Goal: Task Accomplishment & Management: Complete application form

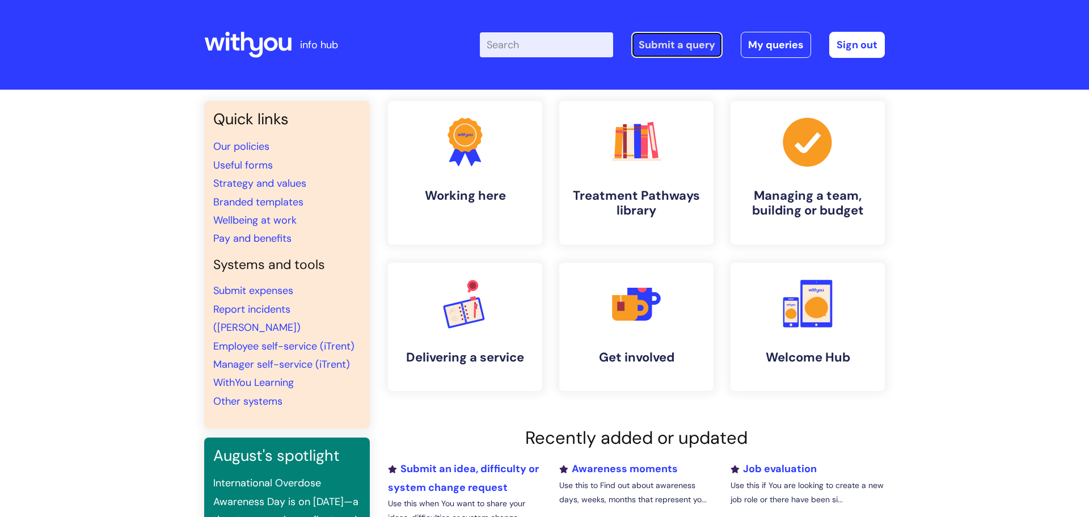
click at [705, 48] on link "Submit a query" at bounding box center [676, 45] width 91 height 26
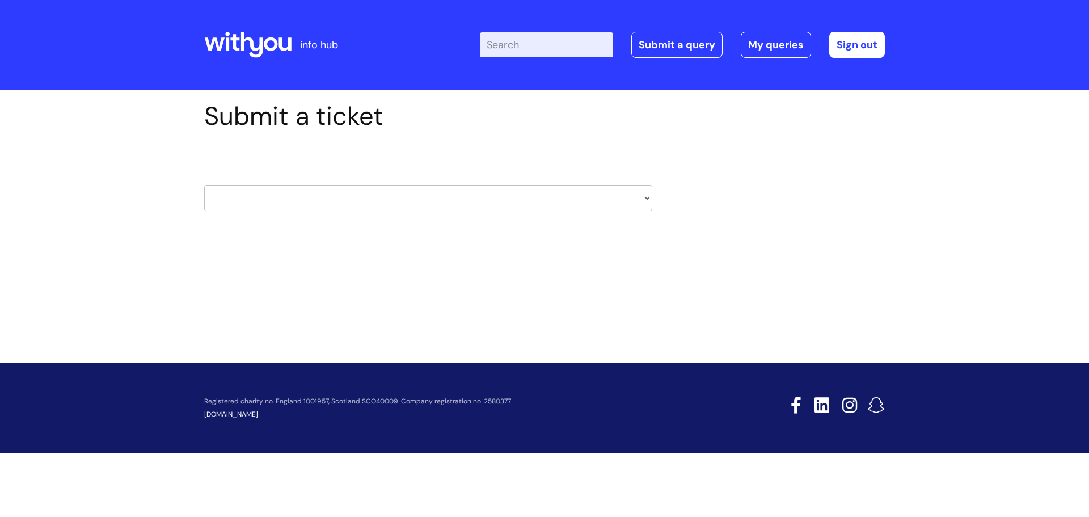
click at [511, 206] on select "HR / People IT and Support Clinical Drug Alerts Finance Accounts Data Support T…" at bounding box center [428, 198] width 448 height 26
select select "it_and_support"
click at [204, 185] on select "HR / People IT and Support Clinical Drug Alerts Finance Accounts Data Support T…" at bounding box center [428, 198] width 448 height 26
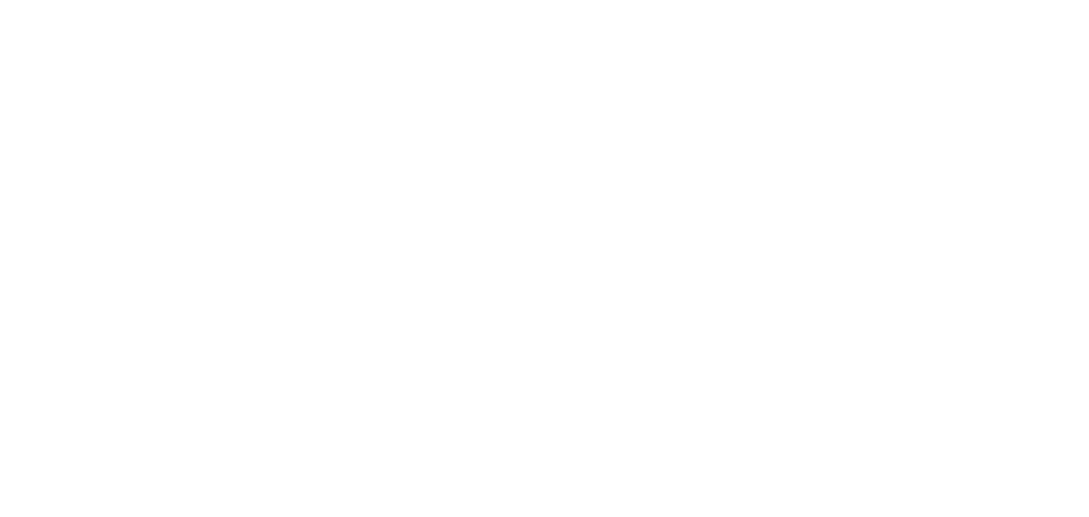
type input "[PERSON_NAME][EMAIL_ADDRESS][PERSON_NAME][DOMAIN_NAME]"
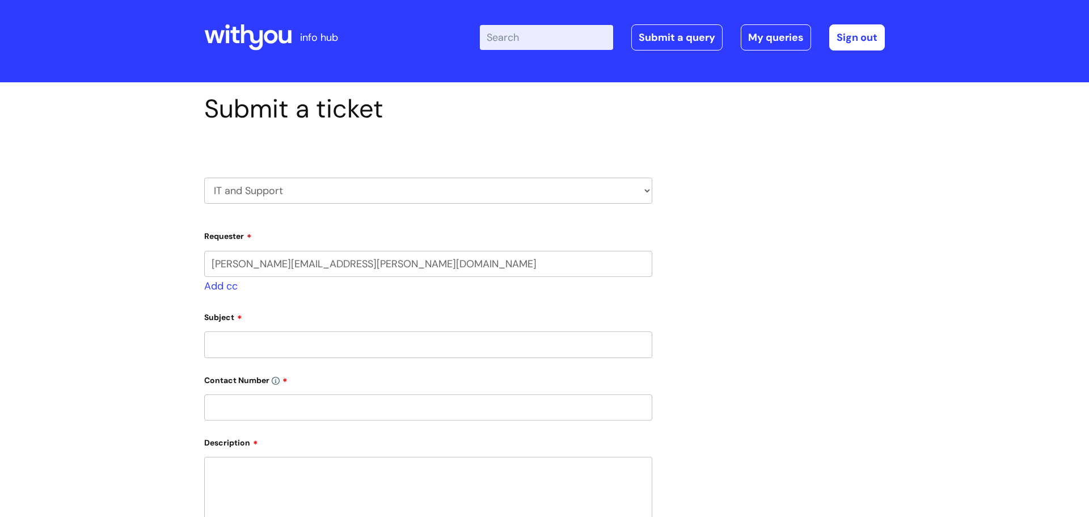
select select "80004286526"
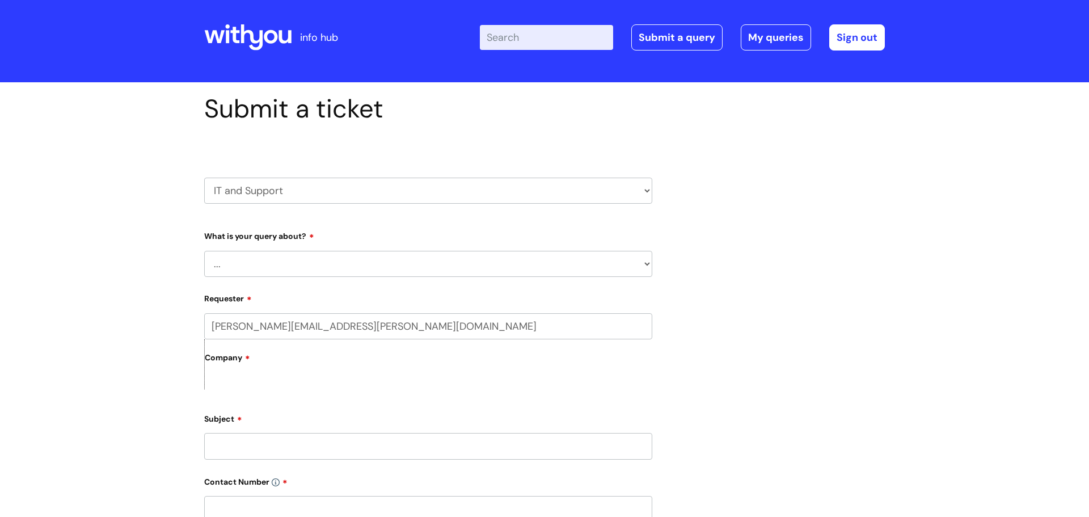
scroll to position [18, 0]
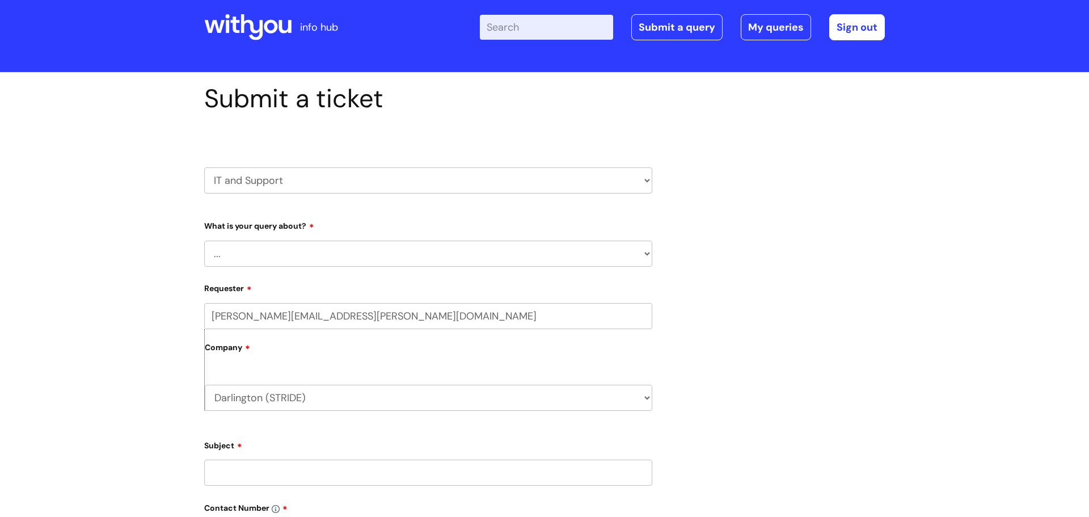
click at [258, 247] on select "... Mobile Phone Reset & MFA Accounts, Starters and Leavers IT Hardware issue I…" at bounding box center [428, 254] width 448 height 26
select select "Printing & Scanning"
click at [204, 241] on select "... Mobile Phone Reset & MFA Accounts, Starters and Leavers IT Hardware issue I…" at bounding box center [428, 254] width 448 height 26
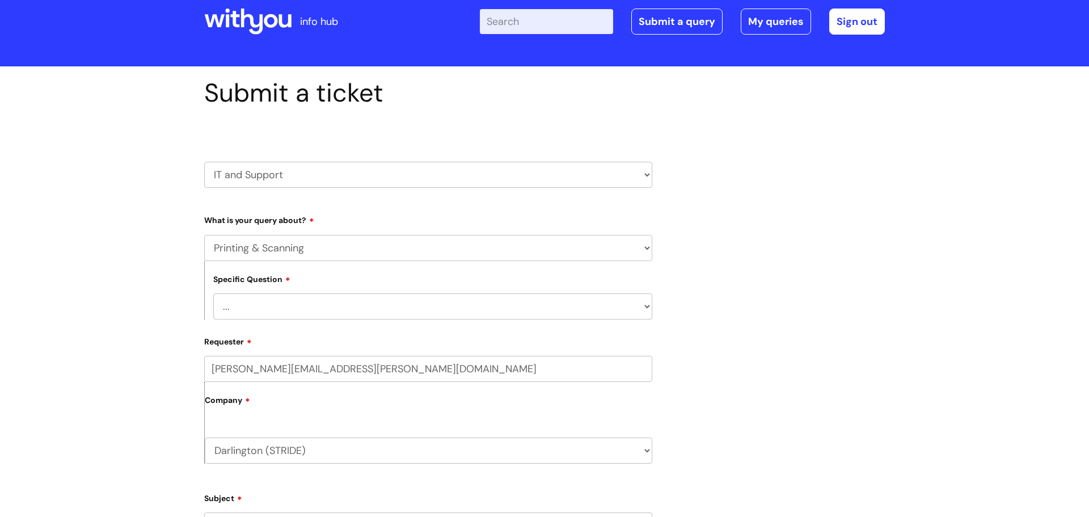
scroll to position [36, 0]
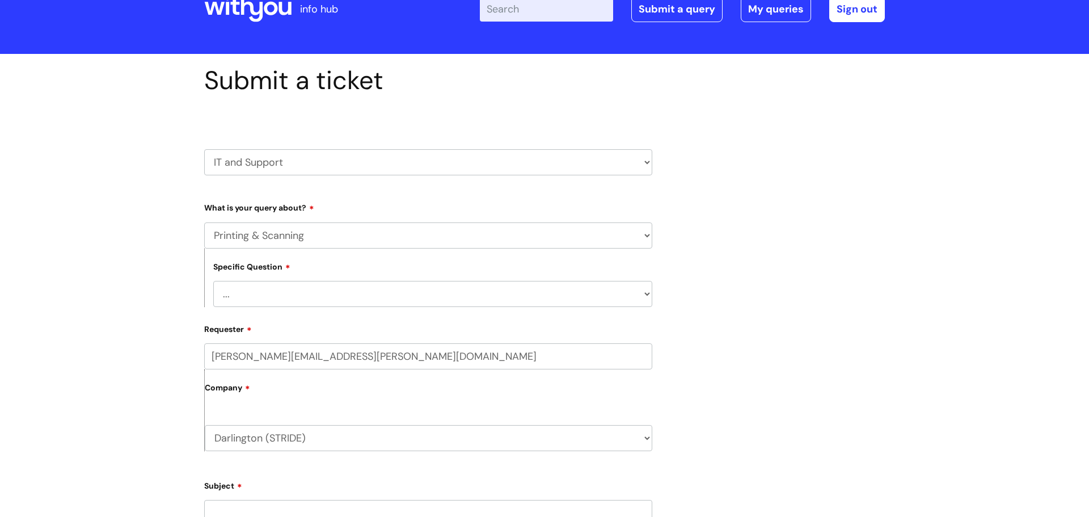
click at [296, 298] on select "... I need help finding or adding a printer I need help to scan a document I ne…" at bounding box center [432, 294] width 439 height 26
select select "I need help with a printer in a WithYou office"
click at [213, 281] on select "... I need help finding or adding a printer I need help to scan a document I ne…" at bounding box center [432, 294] width 439 height 26
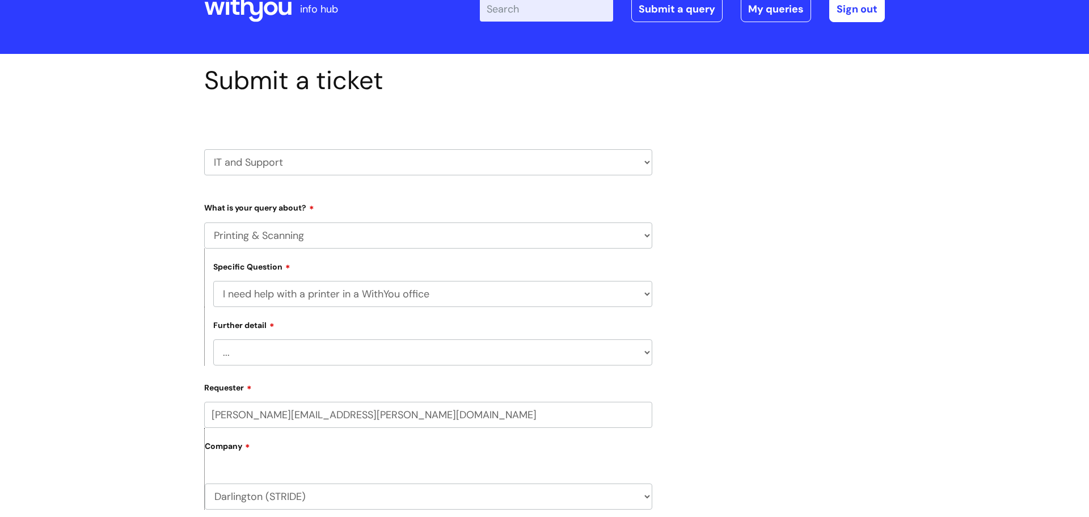
click at [288, 352] on select "... I need help with a printer that is not working" at bounding box center [432, 352] width 439 height 26
select select "I need help with a printer that is not working"
click at [213, 340] on select "... I need help with a printer that is not working" at bounding box center [432, 352] width 439 height 26
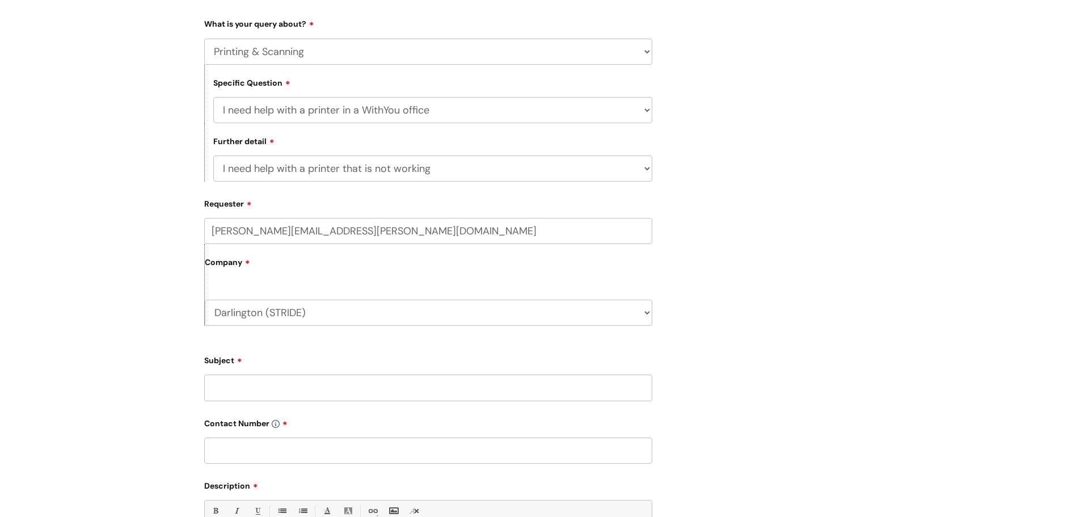
scroll to position [221, 0]
click at [278, 397] on input "Subject" at bounding box center [428, 386] width 448 height 26
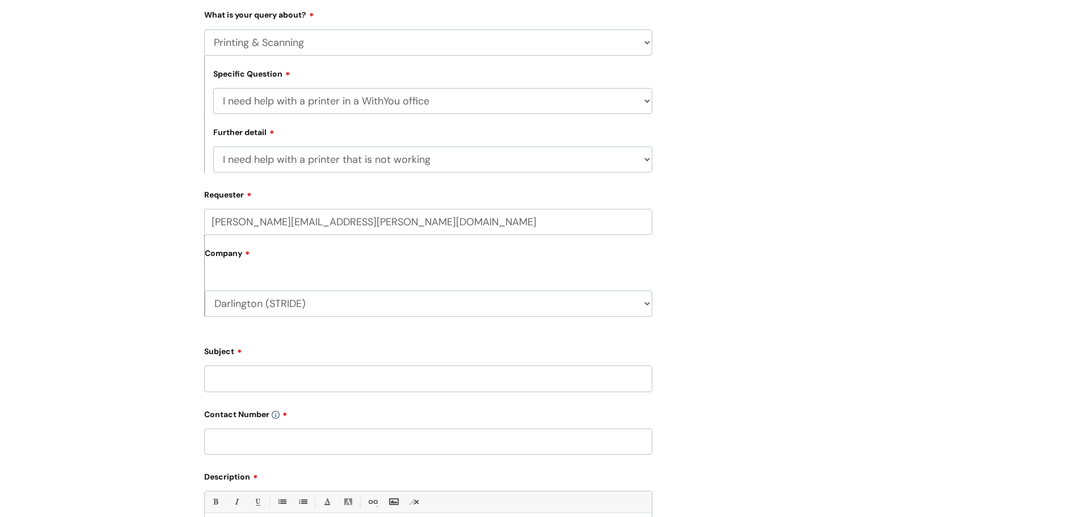
scroll to position [240, 0]
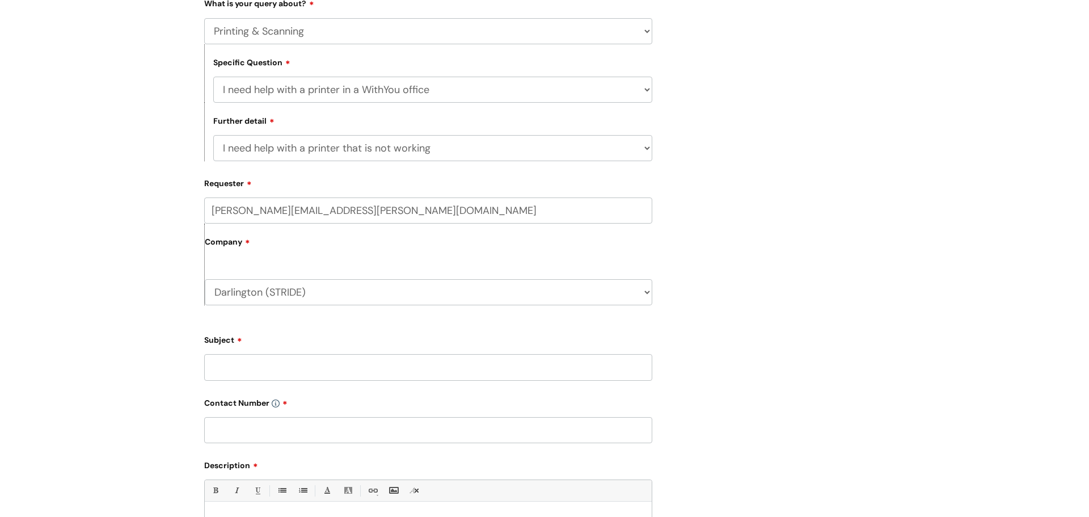
click at [317, 435] on input "text" at bounding box center [428, 430] width 448 height 26
type input "07811698333"
click at [323, 377] on input "Subject" at bounding box center [428, 367] width 448 height 26
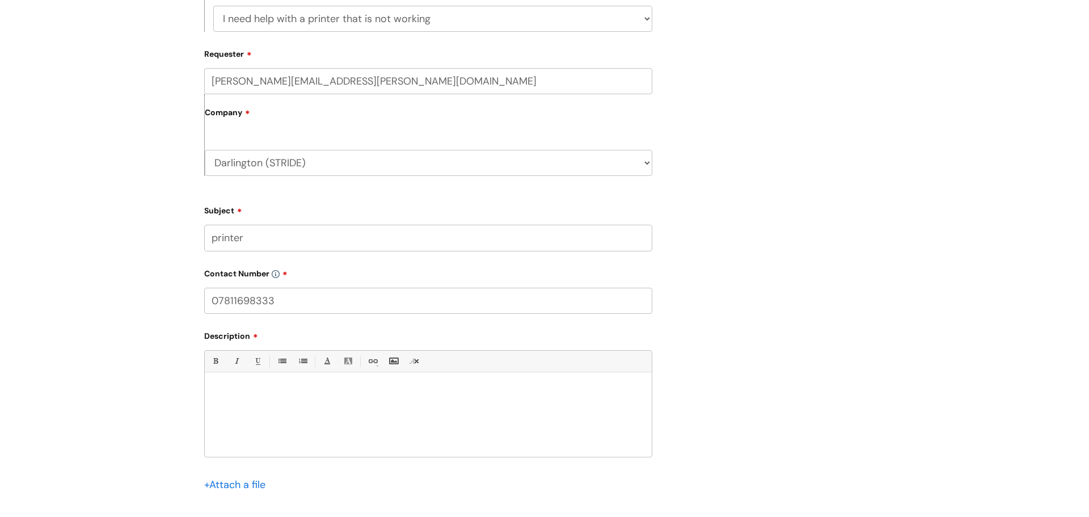
scroll to position [386, 0]
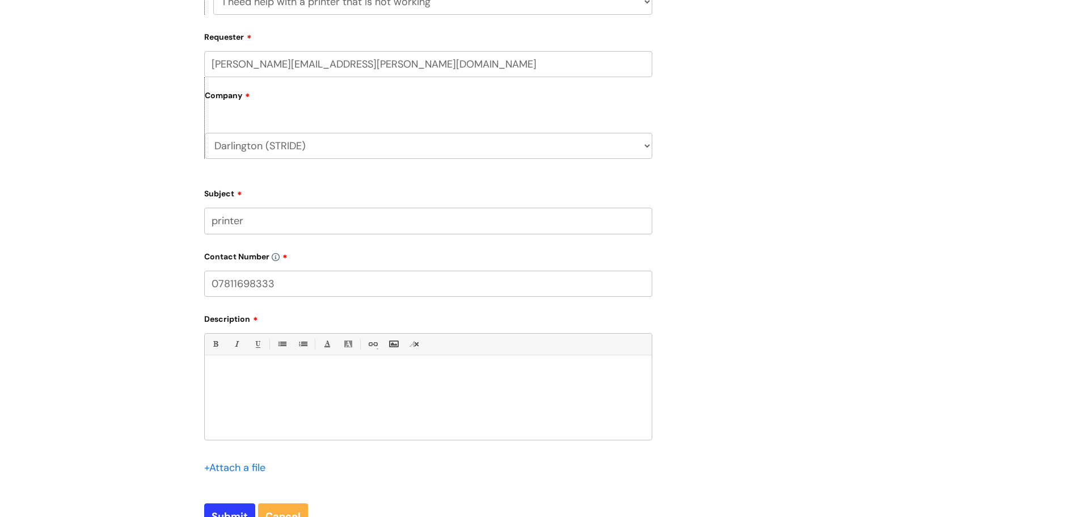
type input "printer"
click at [305, 412] on div at bounding box center [428, 400] width 447 height 78
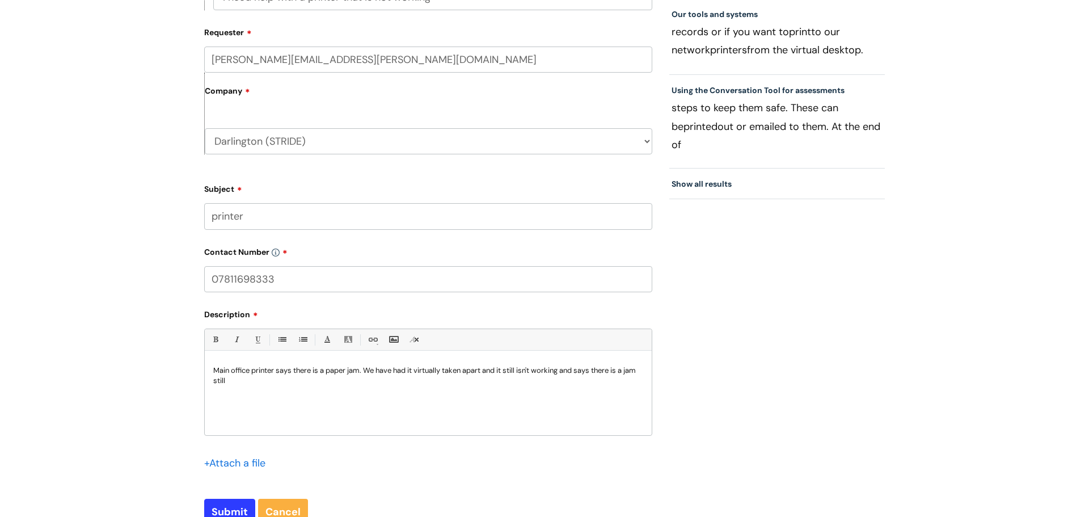
scroll to position [392, 0]
click at [214, 513] on input "Submit" at bounding box center [229, 511] width 51 height 26
type input "Please Wait..."
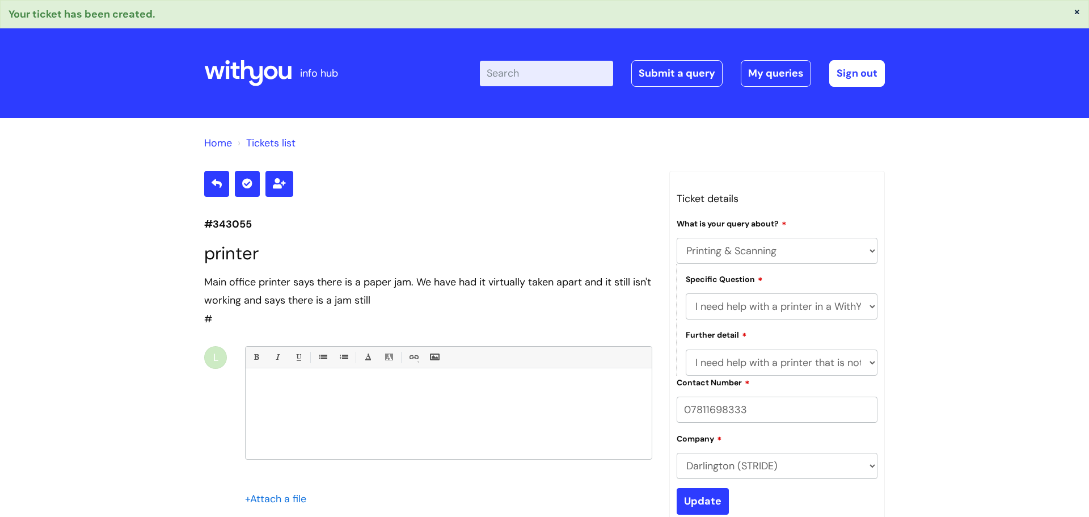
select select "Printing & Scanning"
select select "I need help with a printer in a WithYou office"
select select "I need help with a printer that is not working"
